Goal: Navigation & Orientation: Understand site structure

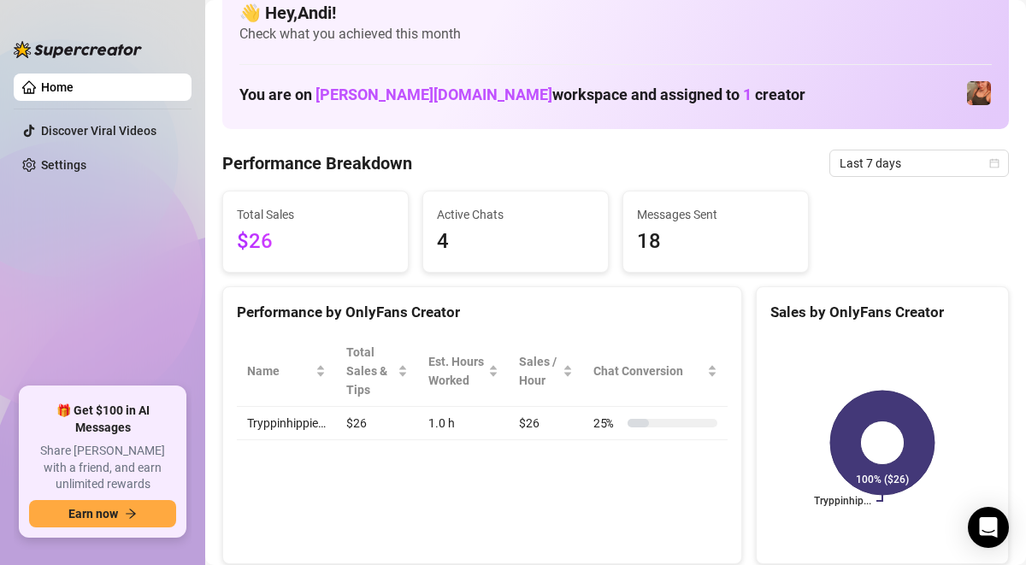
scroll to position [36, 0]
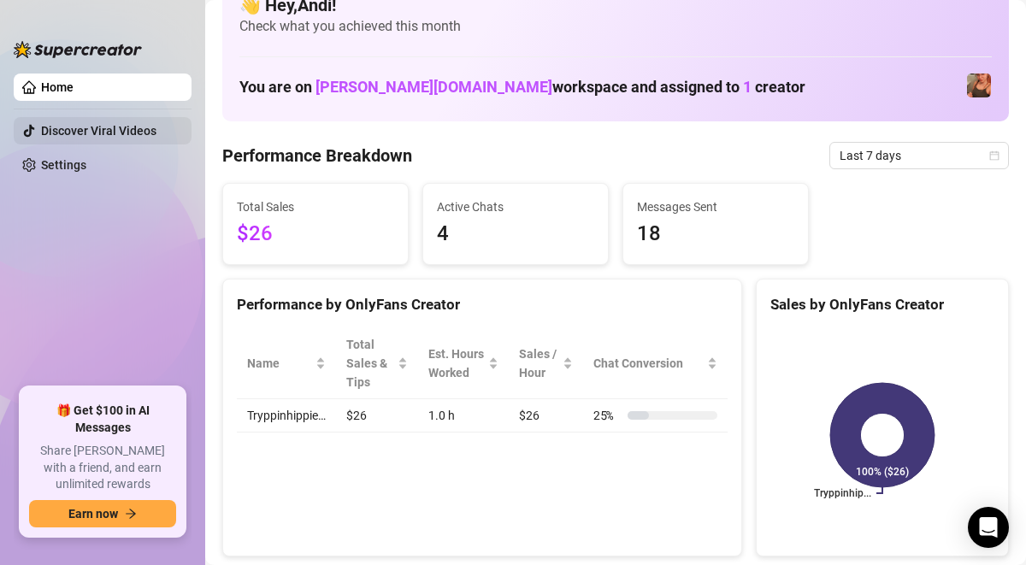
click at [127, 125] on link "Discover Viral Videos" at bounding box center [98, 131] width 115 height 14
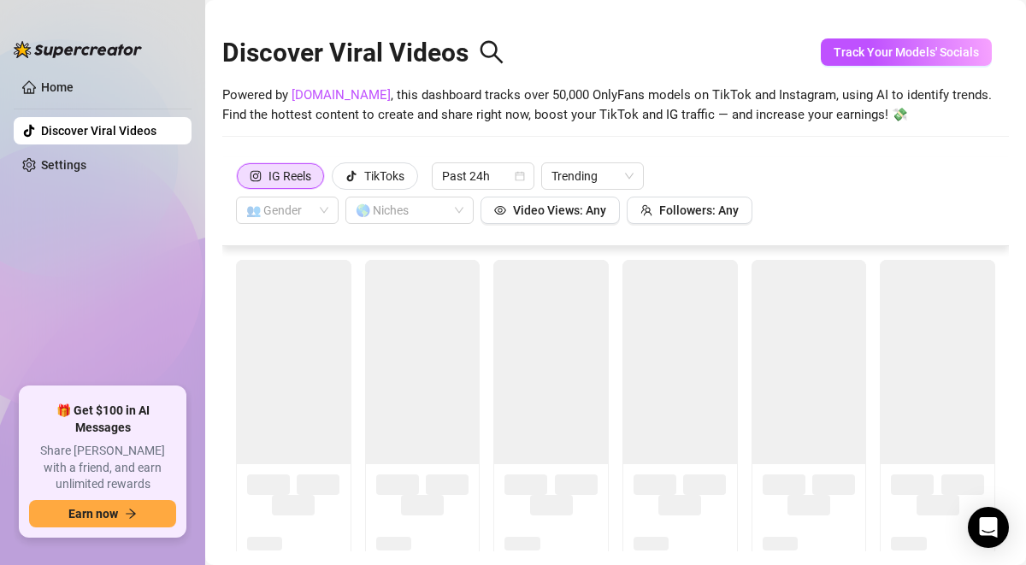
scroll to position [38, 0]
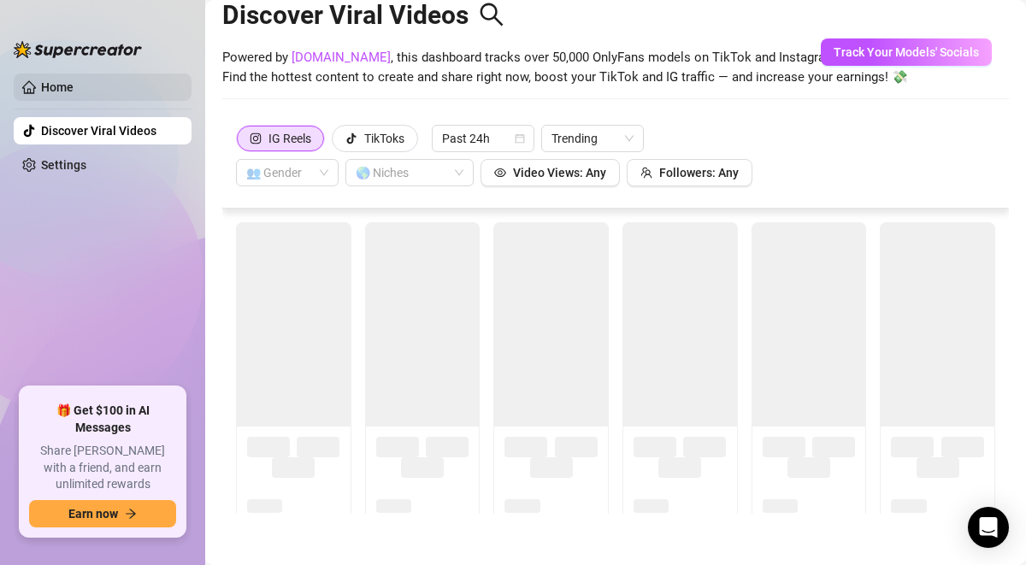
click at [71, 94] on link "Home" at bounding box center [57, 87] width 32 height 14
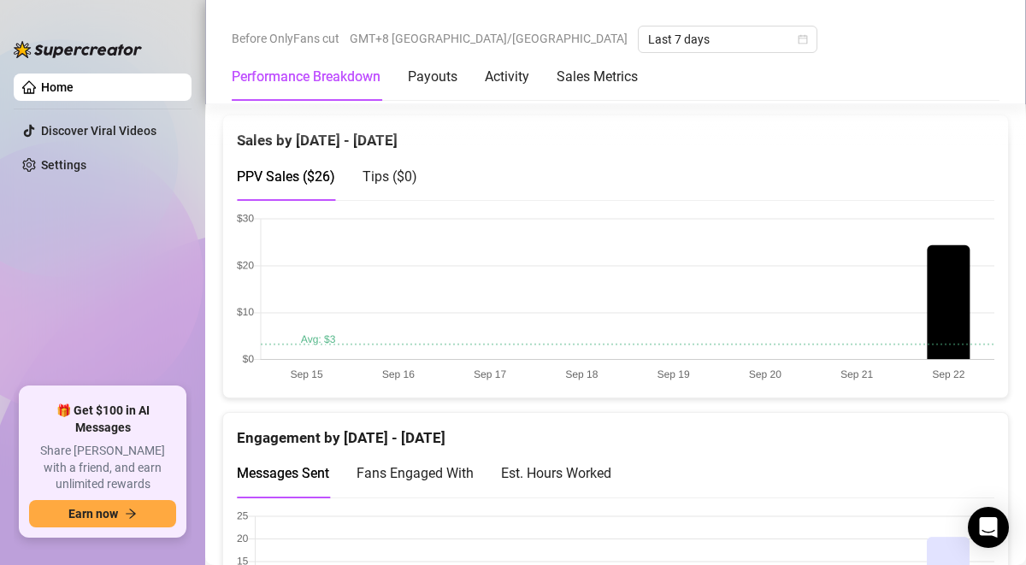
scroll to position [1364, 0]
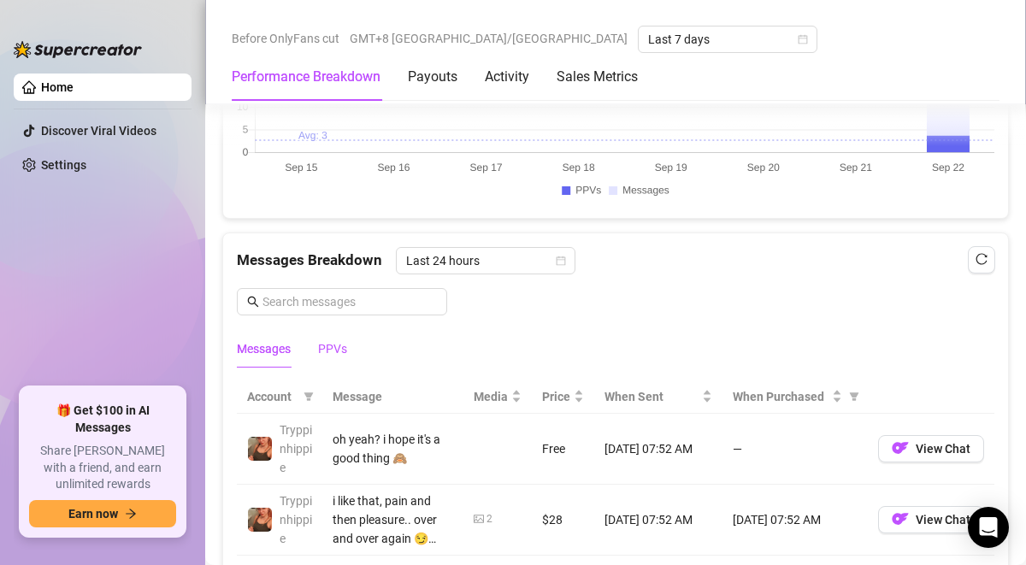
click at [336, 351] on div "PPVs" at bounding box center [332, 349] width 29 height 19
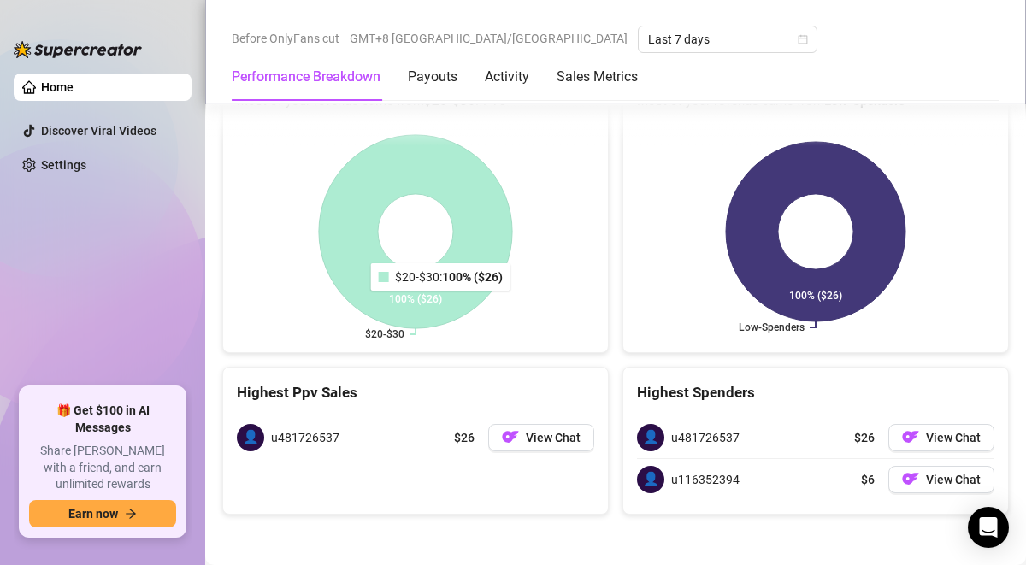
scroll to position [2527, 0]
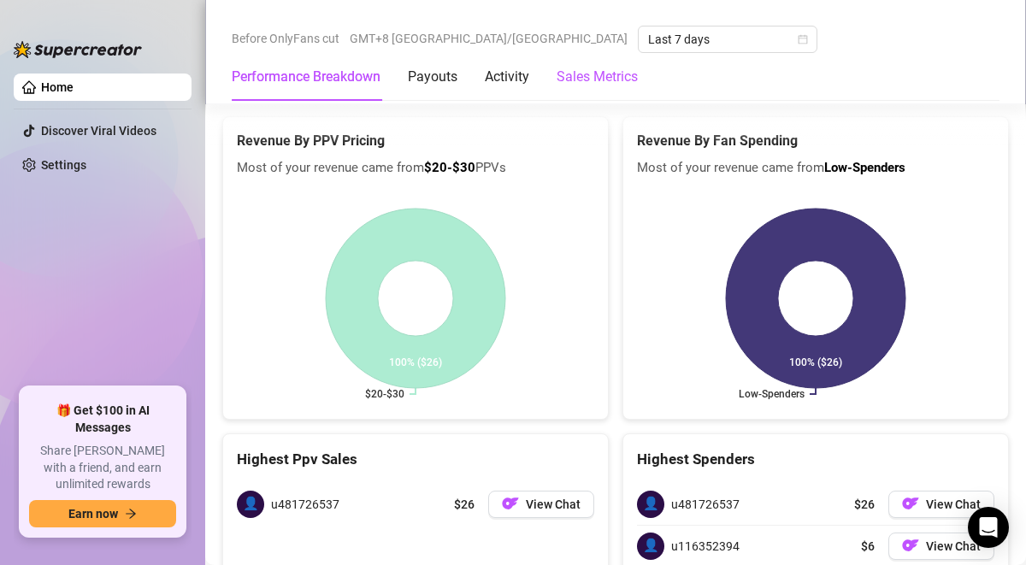
click at [579, 85] on Metrics "Sales Metrics" at bounding box center [597, 77] width 81 height 21
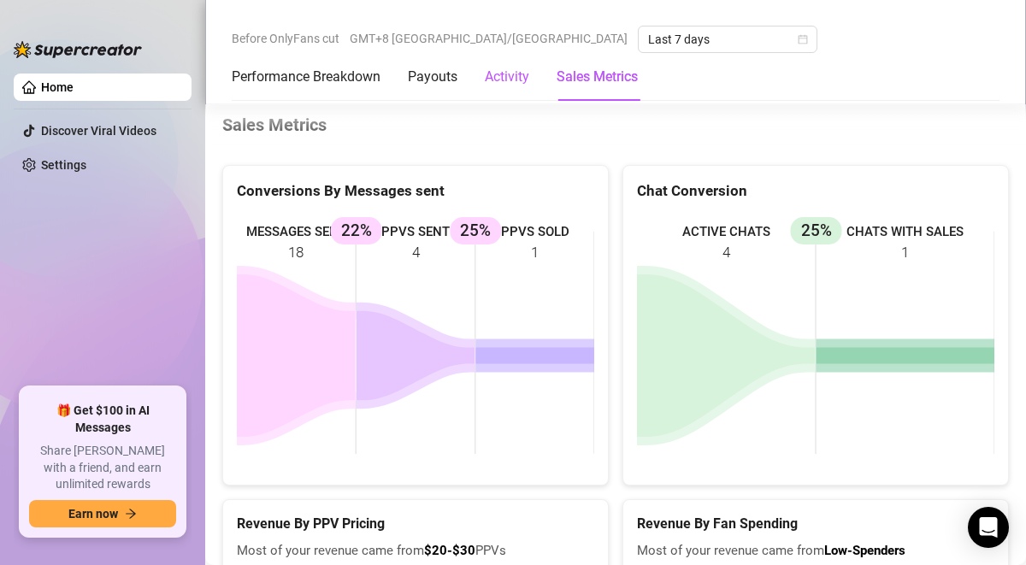
click at [506, 84] on div "Activity" at bounding box center [507, 77] width 44 height 21
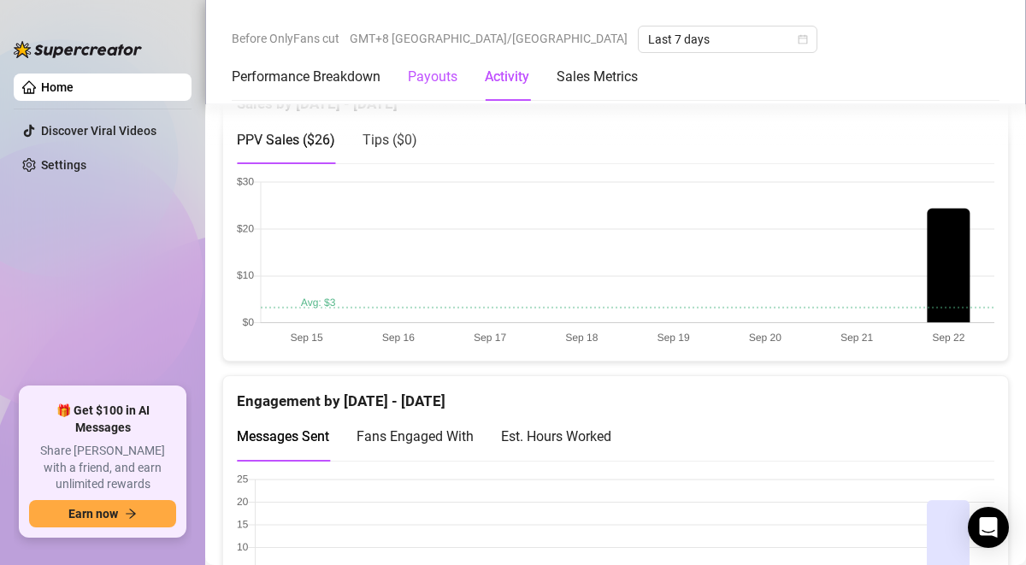
click at [423, 79] on div "Payouts" at bounding box center [433, 77] width 50 height 21
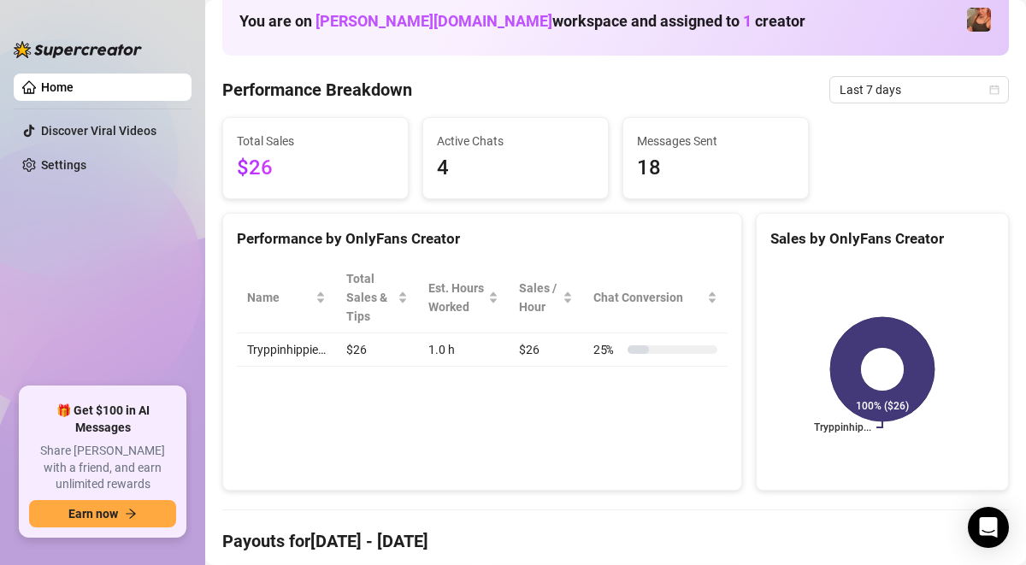
scroll to position [0, 0]
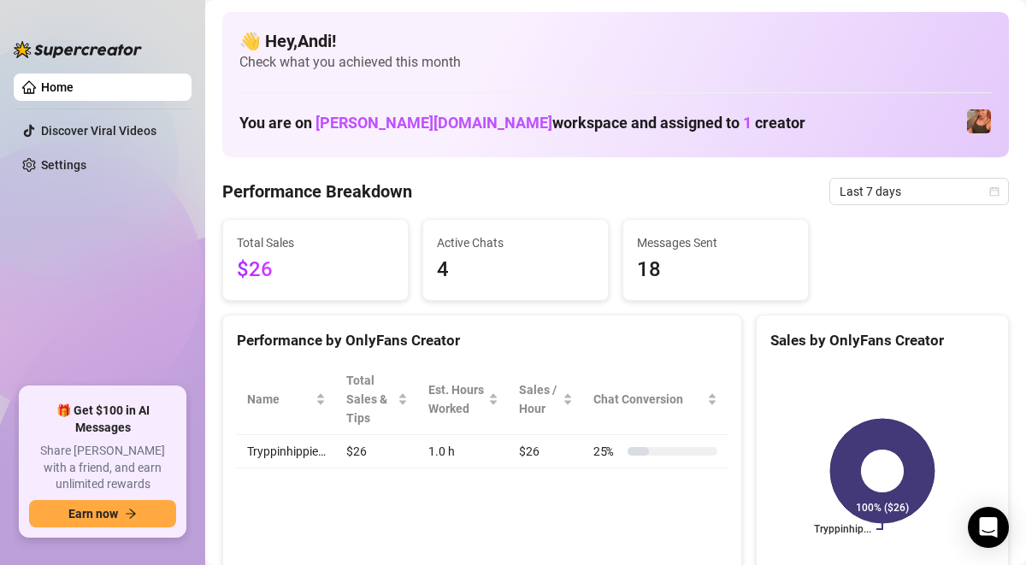
click at [990, 128] on img at bounding box center [979, 121] width 24 height 24
click at [558, 135] on div "You are on [PERSON_NAME][DOMAIN_NAME] workspace and assigned to 1 creator" at bounding box center [615, 121] width 753 height 37
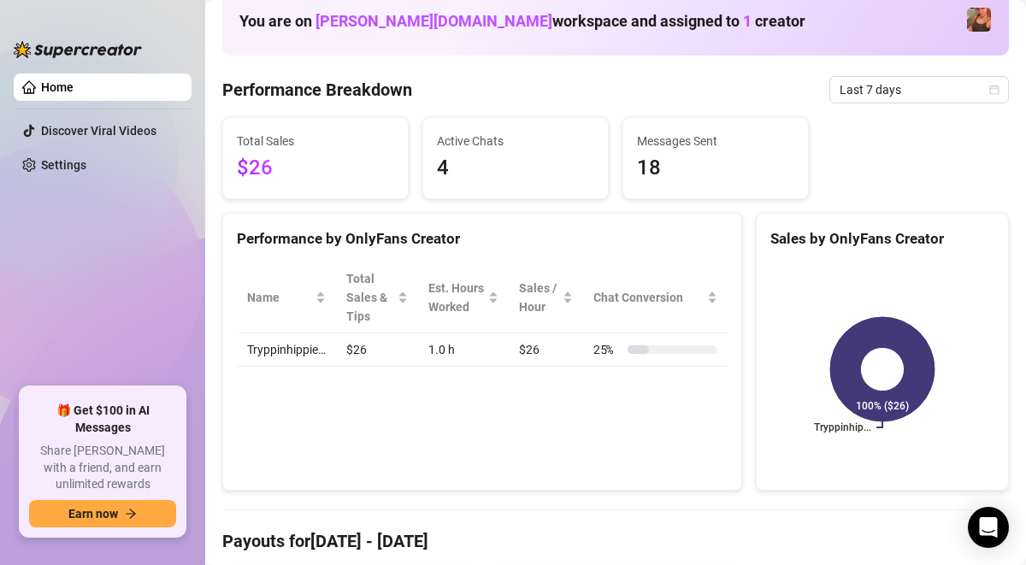
scroll to position [103, 0]
